Goal: Navigation & Orientation: Find specific page/section

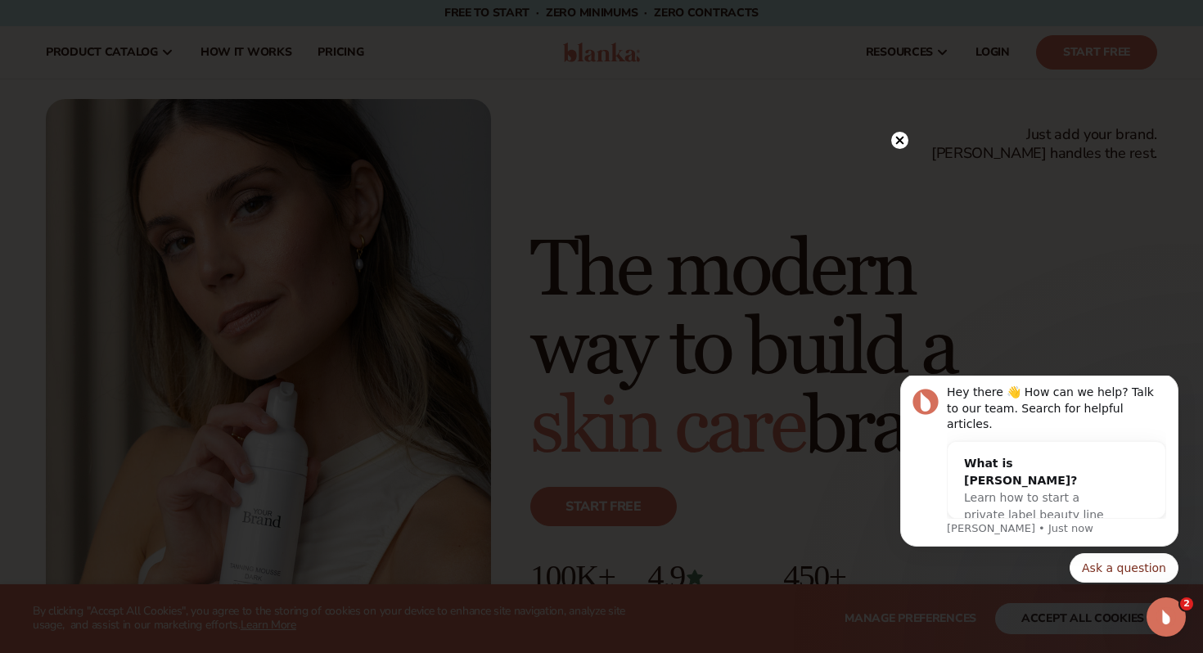
click at [898, 135] on circle at bounding box center [899, 140] width 17 height 17
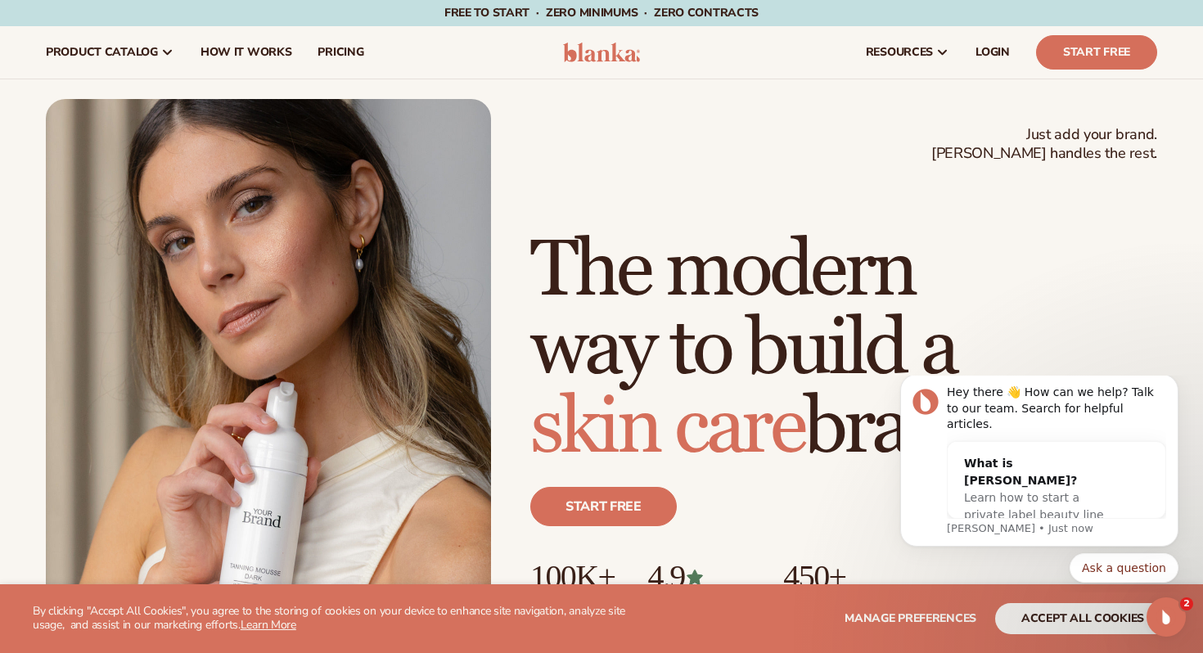
click at [813, 50] on div "resources connect your store" at bounding box center [913, 52] width 514 height 52
